Goal: Book appointment/travel/reservation

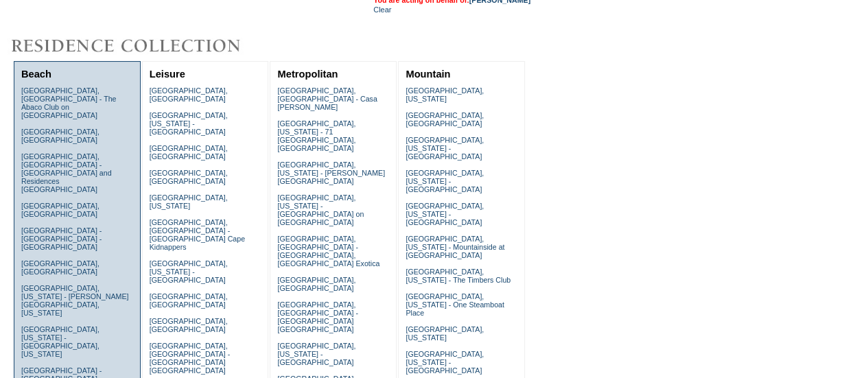
scroll to position [275, 0]
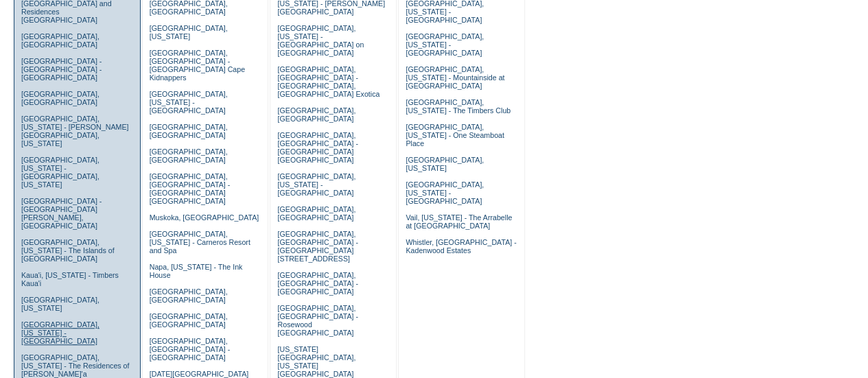
click at [42, 320] on link "Kohala Coast, Hawaii - Pauoa Beach Club" at bounding box center [60, 332] width 78 height 25
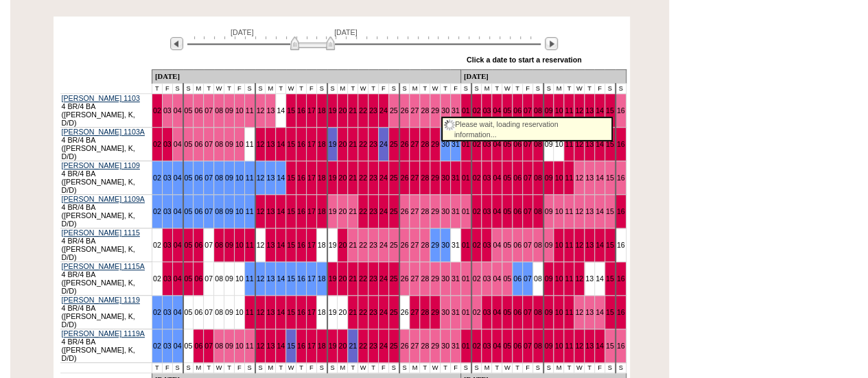
scroll to position [275, 0]
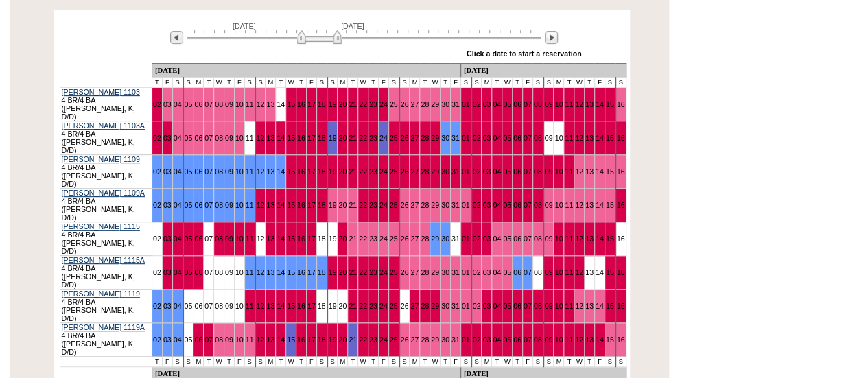
drag, startPoint x: 321, startPoint y: 36, endPoint x: 328, endPoint y: 36, distance: 6.9
click at [328, 36] on img at bounding box center [319, 37] width 45 height 14
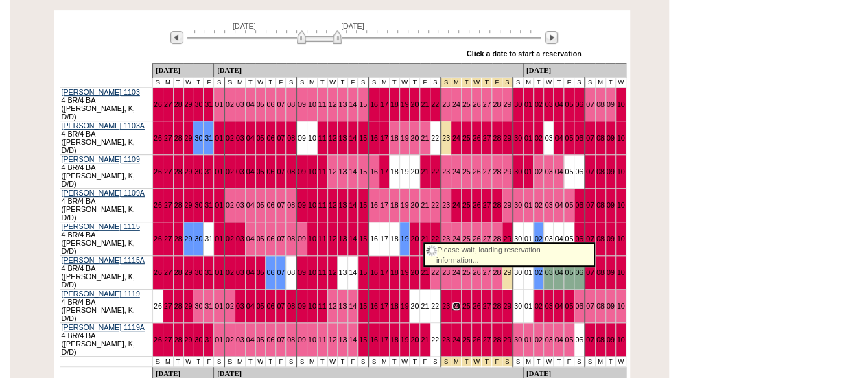
click at [452, 302] on link "24" at bounding box center [456, 306] width 8 height 8
